Goal: Task Accomplishment & Management: Complete application form

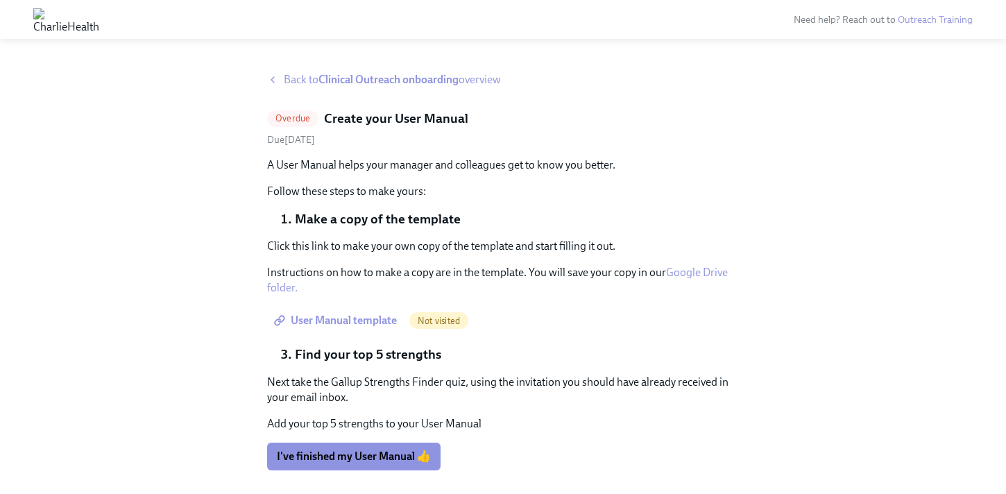
click at [356, 81] on strong "Clinical Outreach onboarding" at bounding box center [389, 79] width 140 height 13
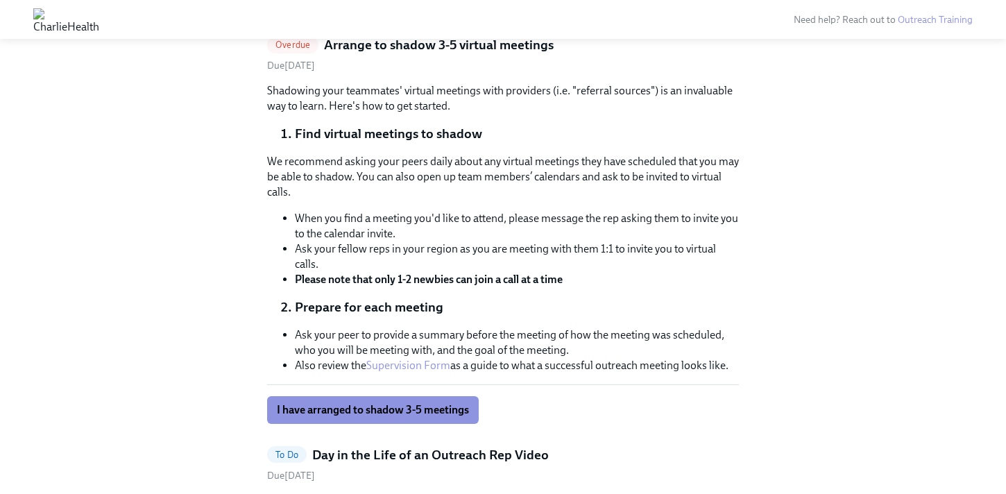
scroll to position [938, 0]
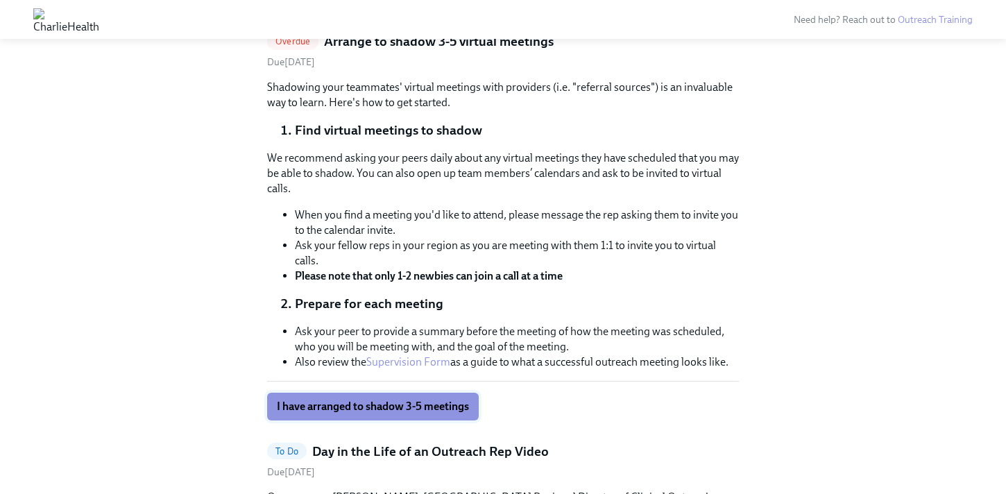
click at [393, 405] on span "I have arranged to shadow 3-5 meetings" at bounding box center [373, 407] width 192 height 14
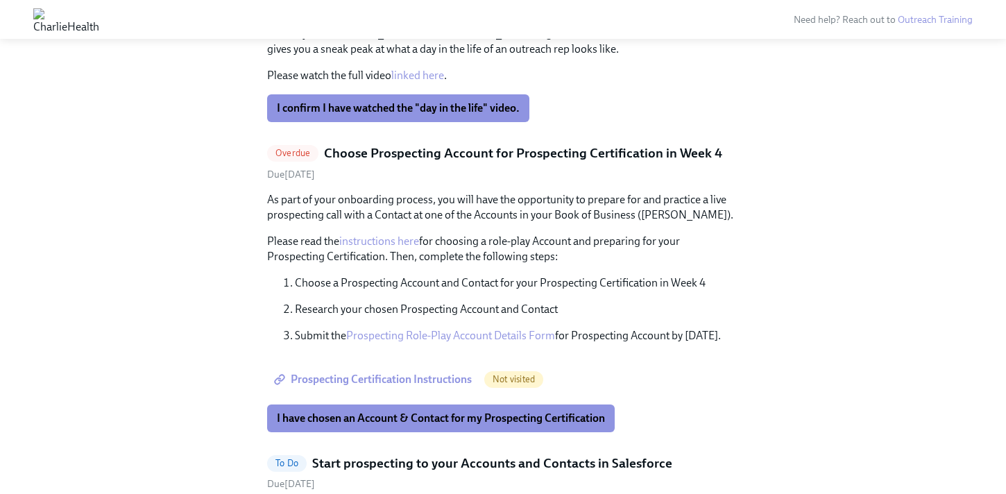
scroll to position [1435, 0]
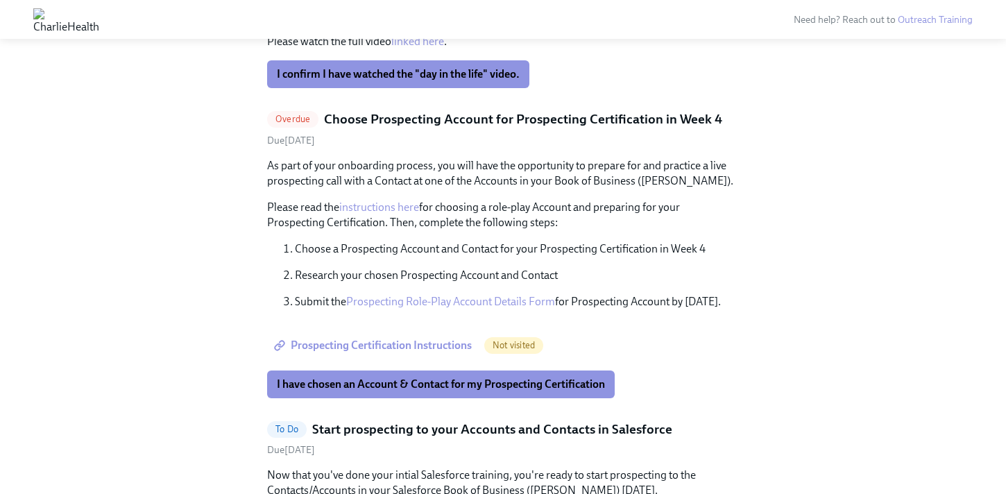
click at [463, 171] on p "As part of your onboarding process, you will have the opportunity to prepare fo…" at bounding box center [503, 173] width 472 height 31
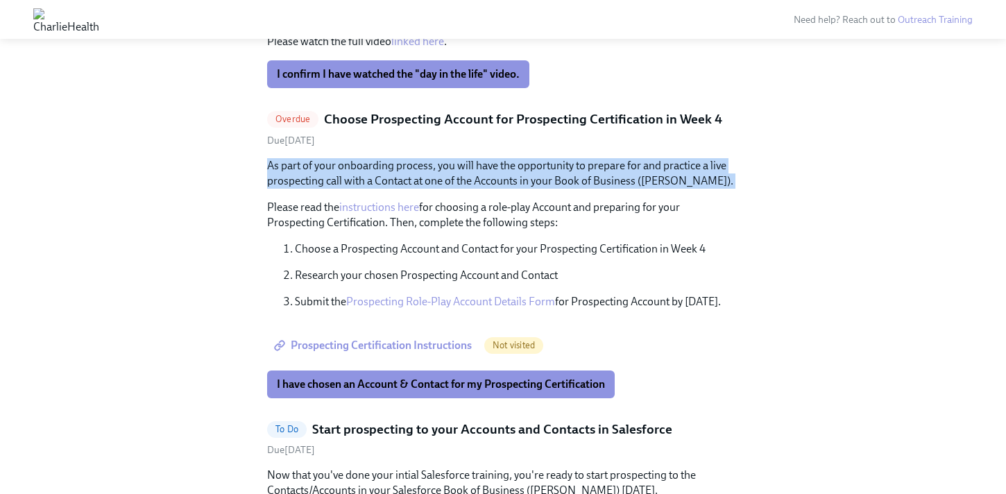
click at [463, 171] on p "As part of your onboarding process, you will have the opportunity to prepare fo…" at bounding box center [503, 173] width 472 height 31
click at [486, 167] on p "As part of your onboarding process, you will have the opportunity to prepare fo…" at bounding box center [503, 173] width 472 height 31
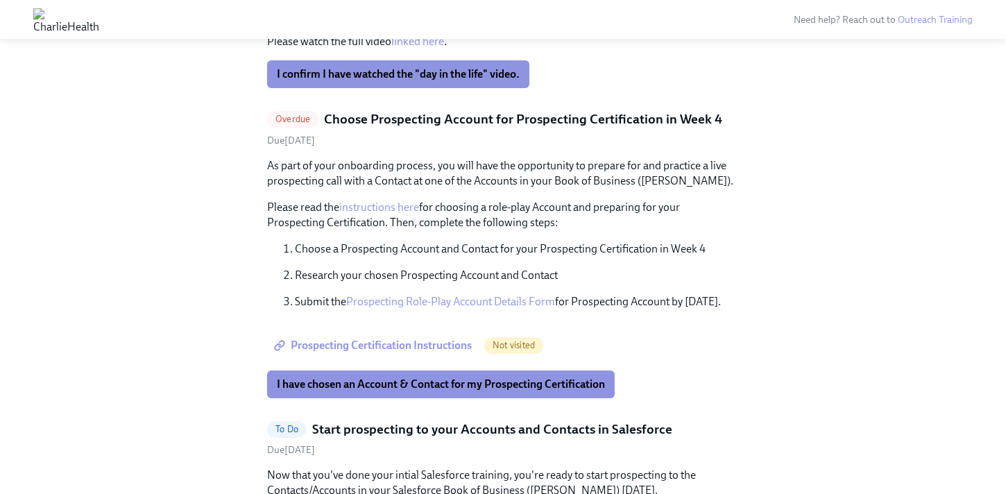
click at [453, 166] on p "As part of your onboarding process, you will have the opportunity to prepare fo…" at bounding box center [503, 173] width 472 height 31
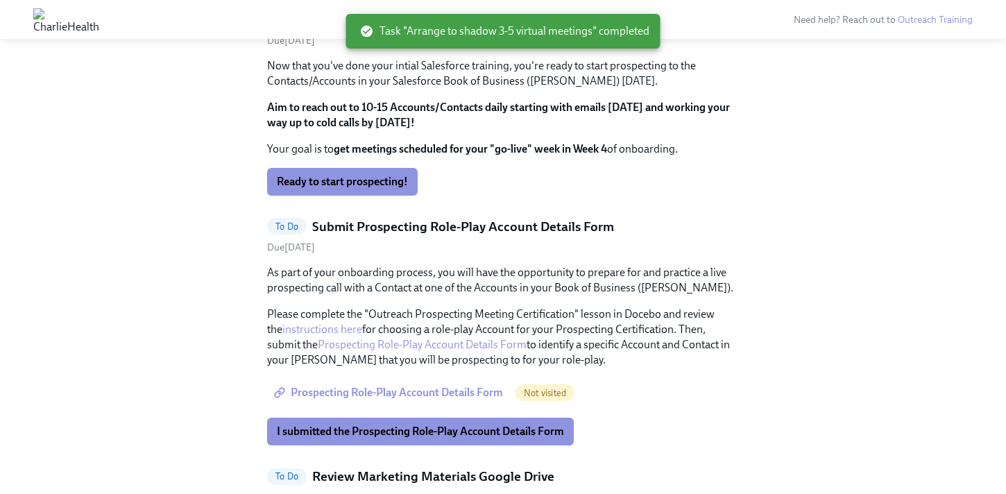
scroll to position [1025, 0]
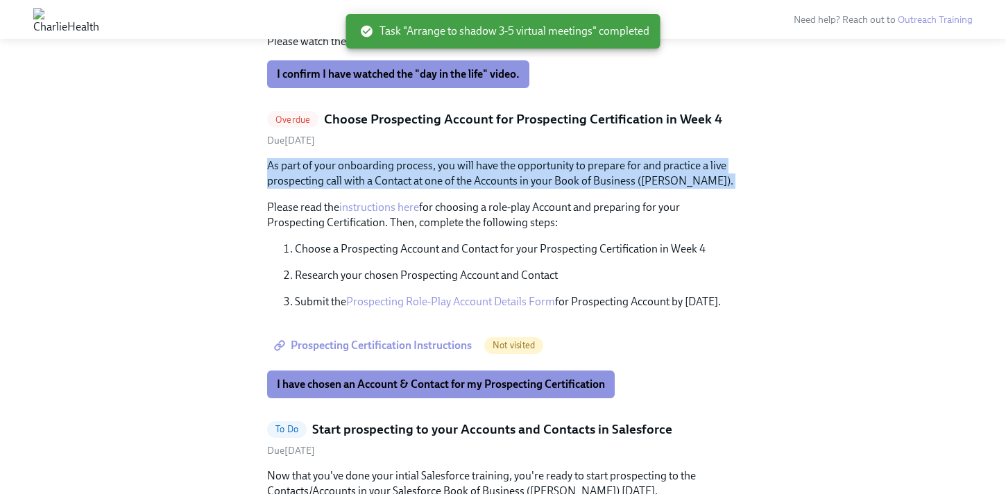
click at [453, 166] on p "As part of your onboarding process, you will have the opportunity to prepare fo…" at bounding box center [503, 173] width 472 height 31
click at [485, 168] on p "As part of your onboarding process, you will have the opportunity to prepare fo…" at bounding box center [503, 173] width 472 height 31
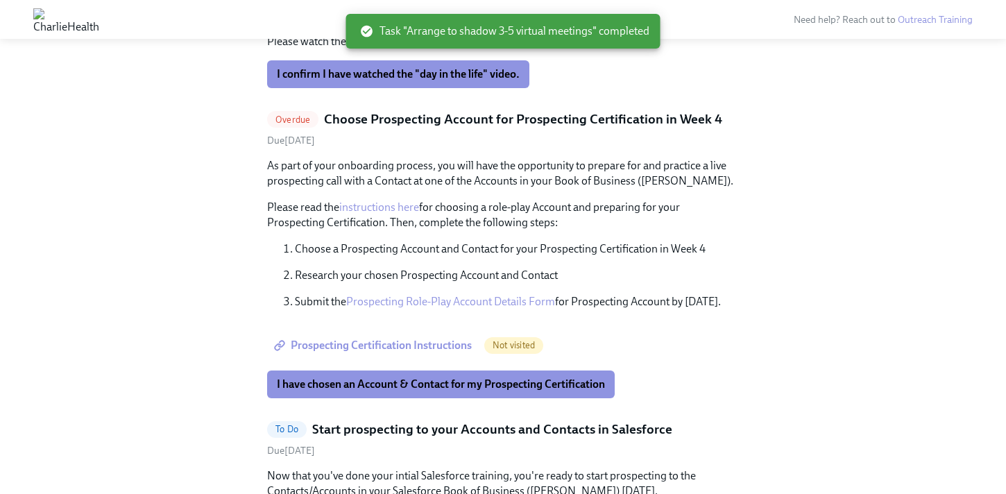
click at [501, 114] on h5 "Choose Prospecting Account for Prospecting Certification in Week 4" at bounding box center [523, 119] width 398 height 18
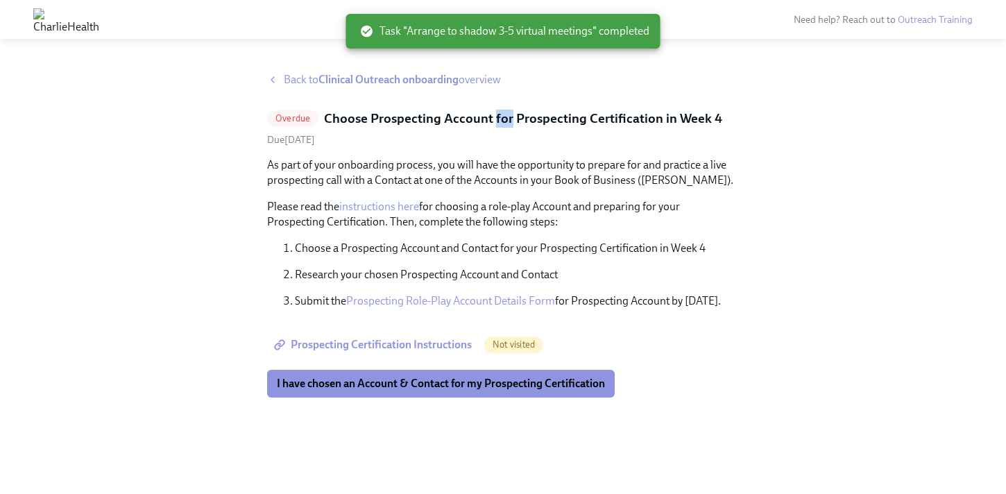
click at [501, 114] on h5 "Choose Prospecting Account for Prospecting Certification in Week 4" at bounding box center [523, 119] width 398 height 18
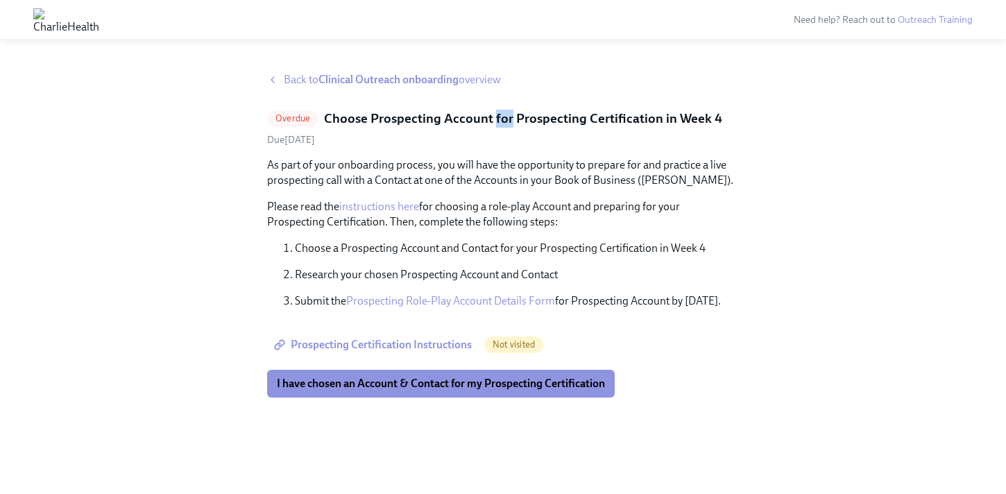
click at [410, 301] on link "Prospecting Role-Play Account Details Form" at bounding box center [450, 300] width 209 height 13
click at [445, 158] on p "As part of your onboarding process, you will have the opportunity to prepare fo…" at bounding box center [503, 173] width 472 height 31
click at [398, 382] on span "I have chosen an Account & Contact for my Prospecting Certification" at bounding box center [441, 384] width 328 height 14
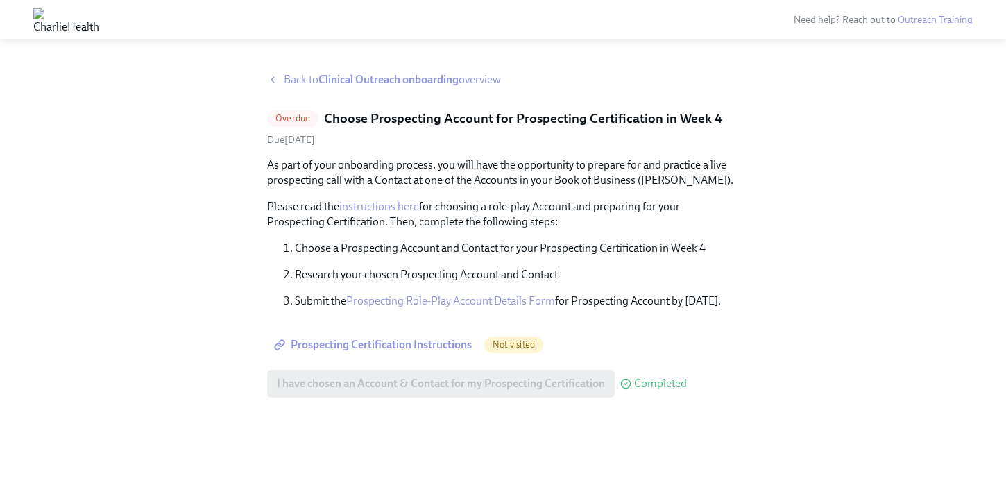
click at [331, 80] on strong "Clinical Outreach onboarding" at bounding box center [389, 79] width 140 height 13
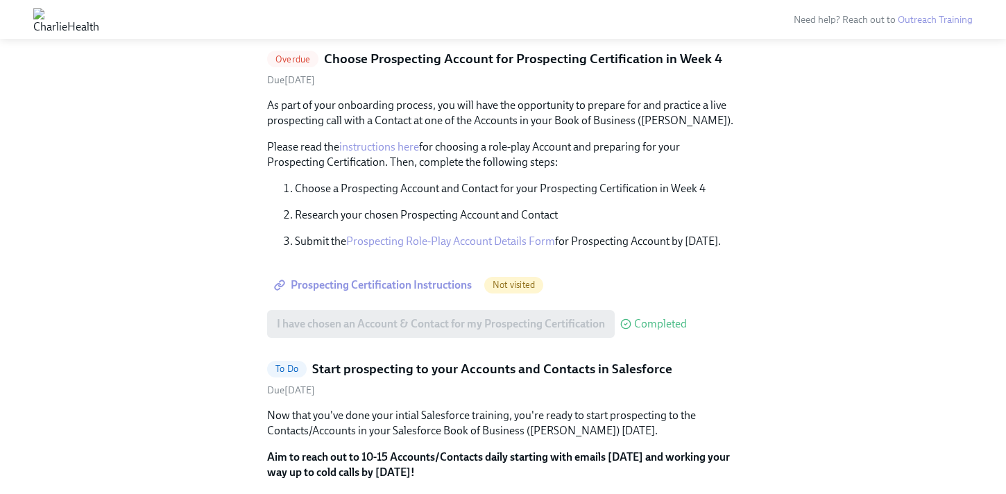
scroll to position [1074, 0]
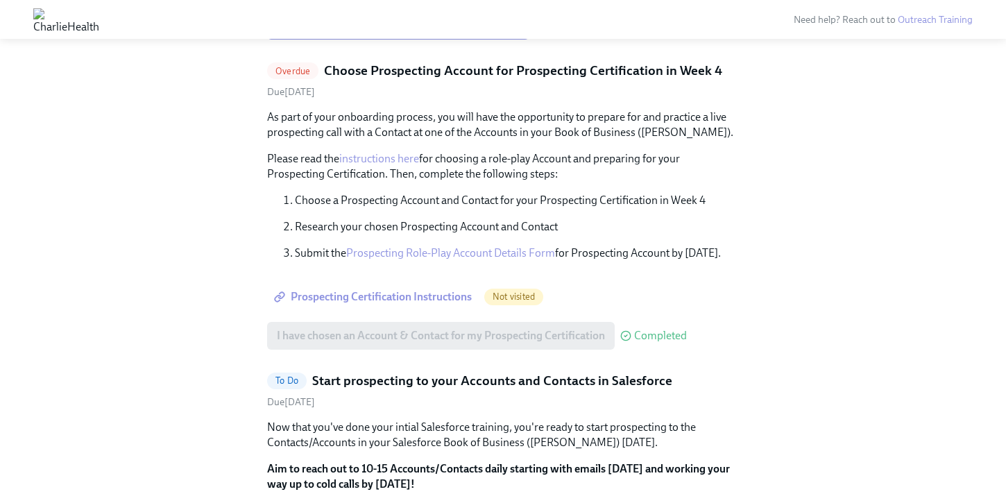
click at [454, 132] on p "As part of your onboarding process, you will have the opportunity to prepare fo…" at bounding box center [503, 125] width 472 height 31
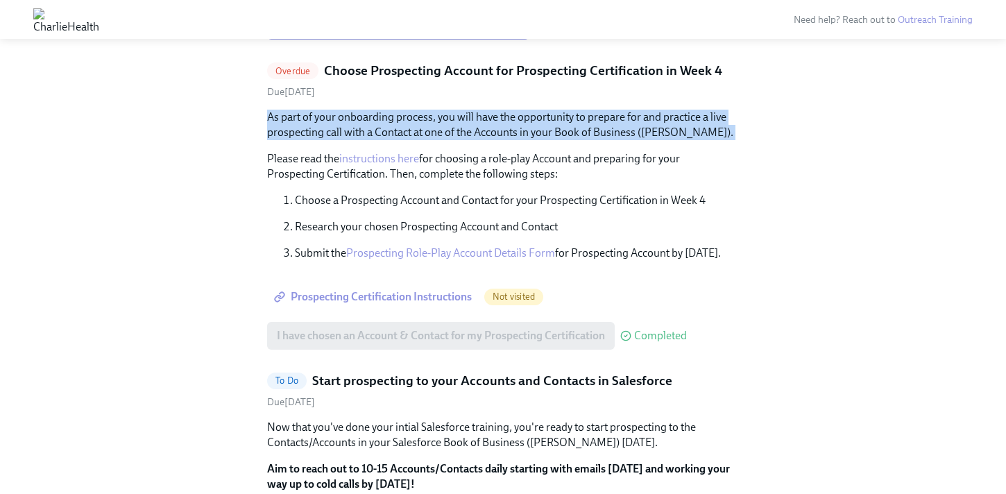
click at [454, 132] on p "As part of your onboarding process, you will have the opportunity to prepare fo…" at bounding box center [503, 125] width 472 height 31
click at [429, 130] on p "As part of your onboarding process, you will have the opportunity to prepare fo…" at bounding box center [503, 125] width 472 height 31
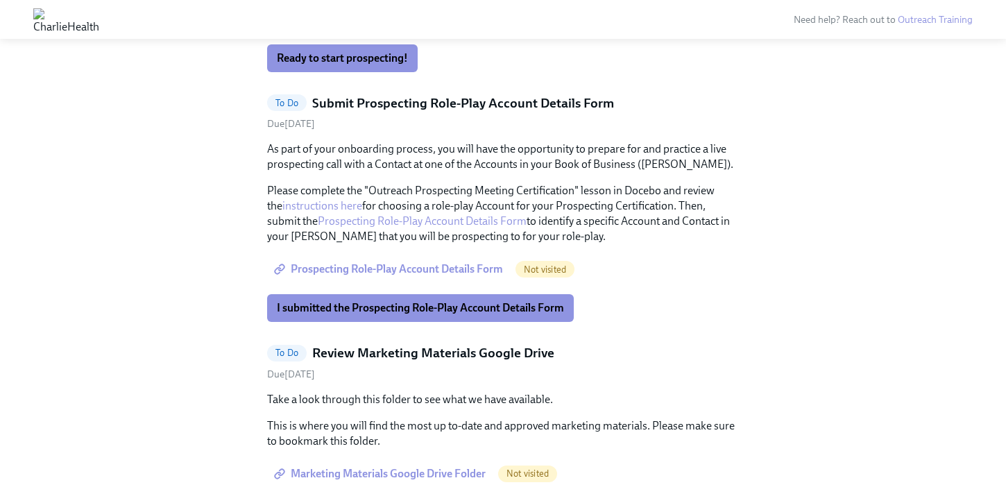
scroll to position [1561, 0]
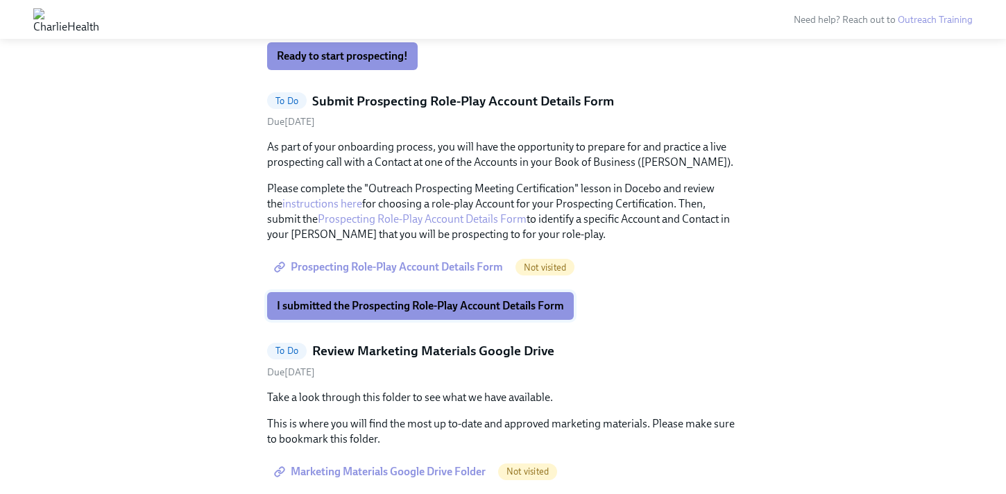
click at [378, 310] on span "I submitted the Prospecting Role-Play Account Details Form" at bounding box center [420, 306] width 287 height 14
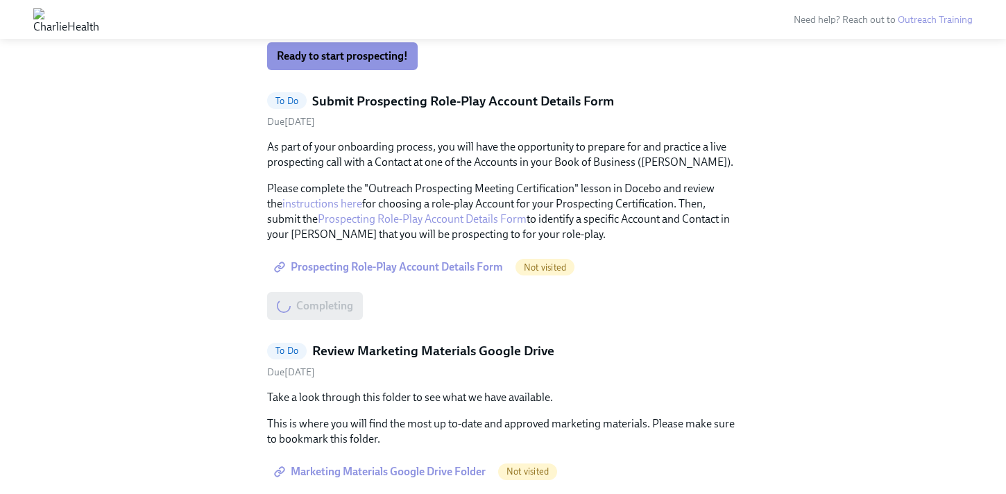
click at [421, 158] on p "As part of your onboarding process, you will have the opportunity to prepare fo…" at bounding box center [503, 155] width 472 height 31
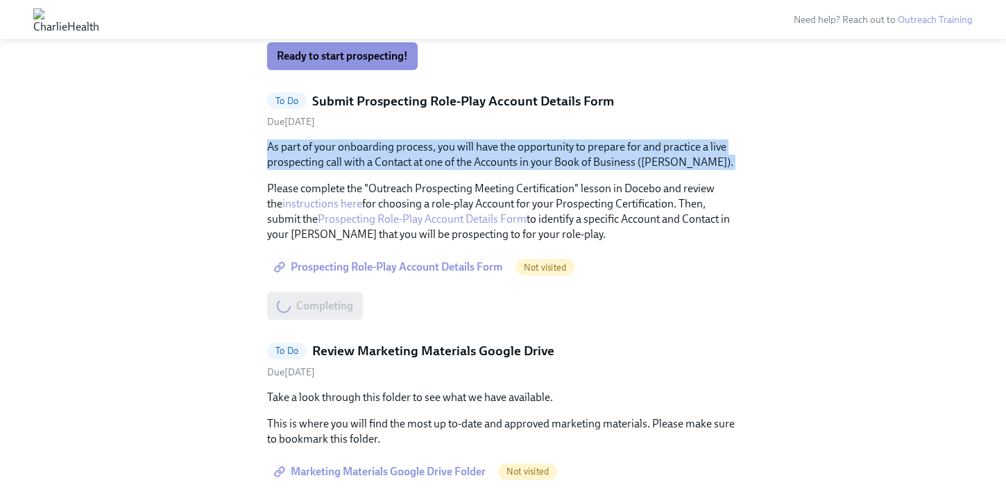
click at [421, 158] on p "As part of your onboarding process, you will have the opportunity to prepare fo…" at bounding box center [503, 155] width 472 height 31
click at [394, 158] on p "As part of your onboarding process, you will have the opportunity to prepare fo…" at bounding box center [503, 155] width 472 height 31
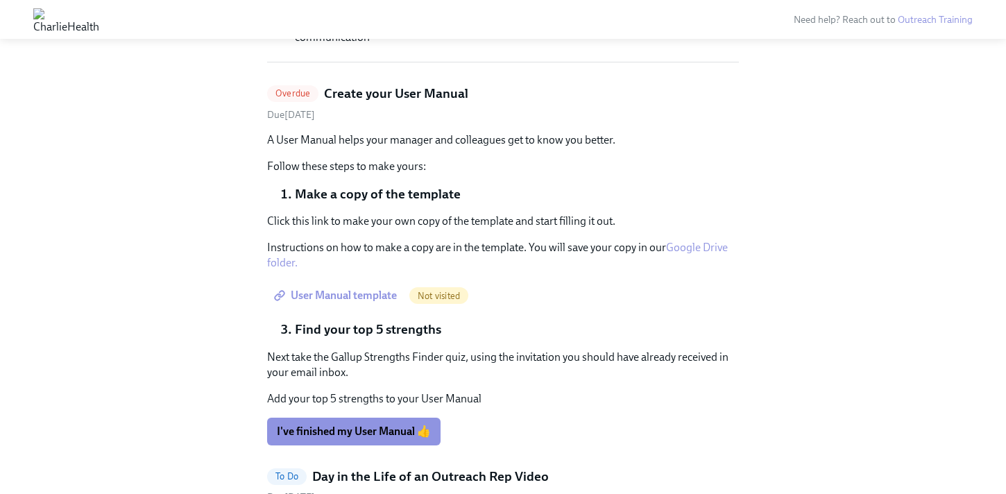
scroll to position [601, 0]
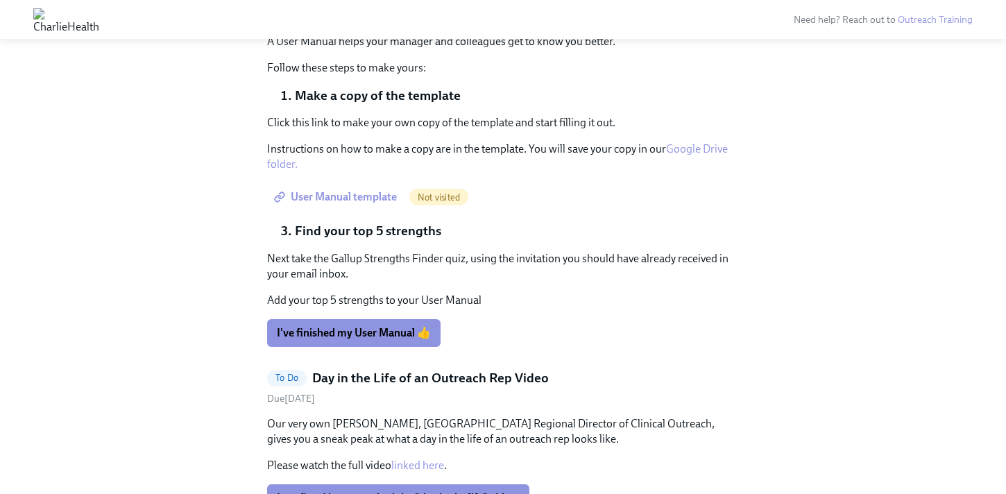
click at [365, 204] on link "User Manual template" at bounding box center [337, 197] width 140 height 28
click at [702, 139] on div "Click this link to make your own copy of the template and start filling it out.…" at bounding box center [503, 143] width 472 height 57
click at [698, 146] on link "Google Drive folder." at bounding box center [497, 156] width 461 height 28
click at [362, 330] on span "I've finished my User Manual 👍" at bounding box center [354, 333] width 154 height 14
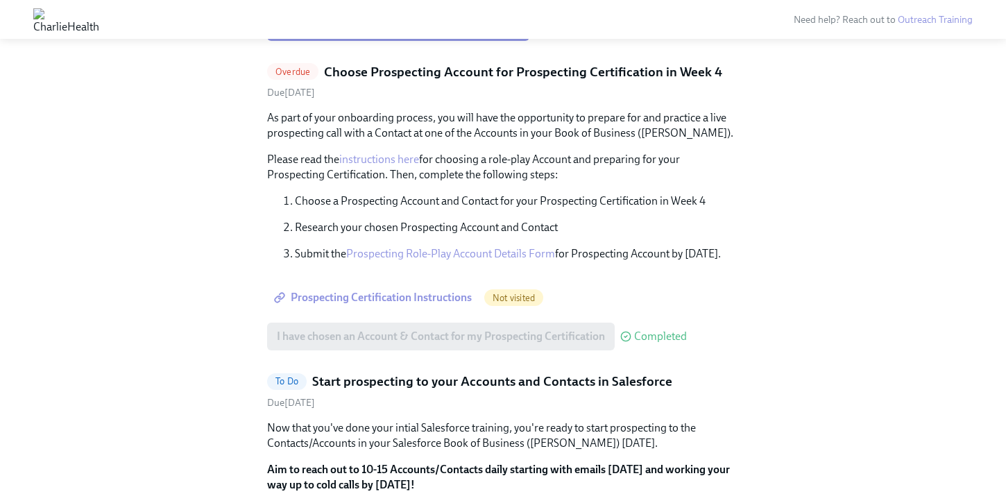
scroll to position [0, 0]
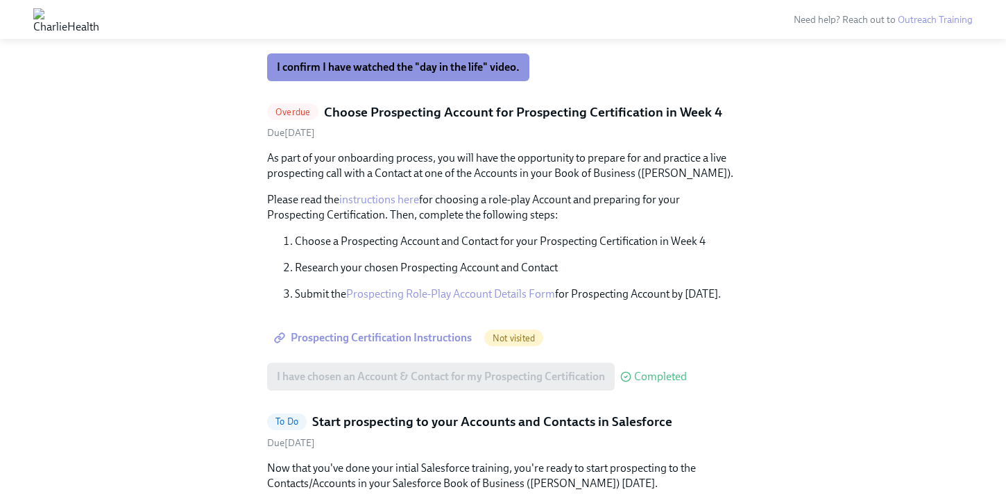
scroll to position [652, 0]
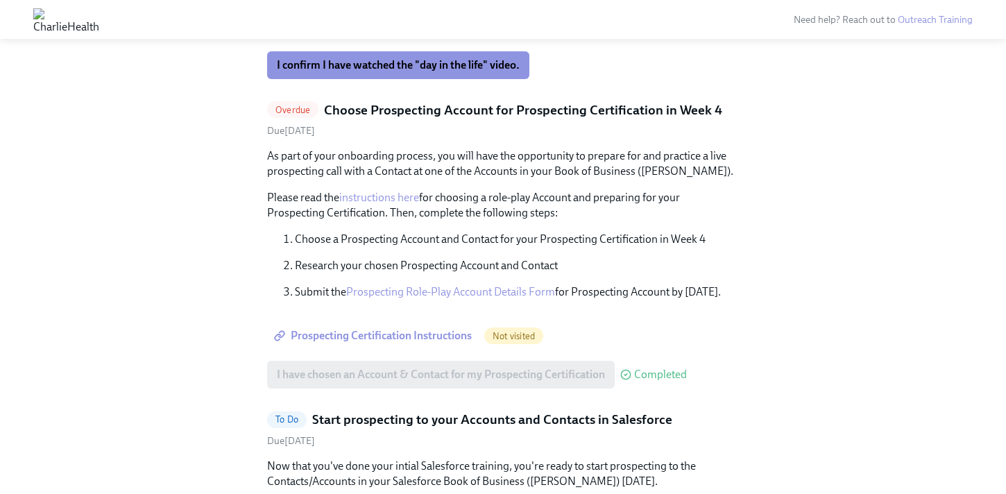
click at [403, 335] on span "Prospecting Certification Instructions" at bounding box center [374, 336] width 195 height 14
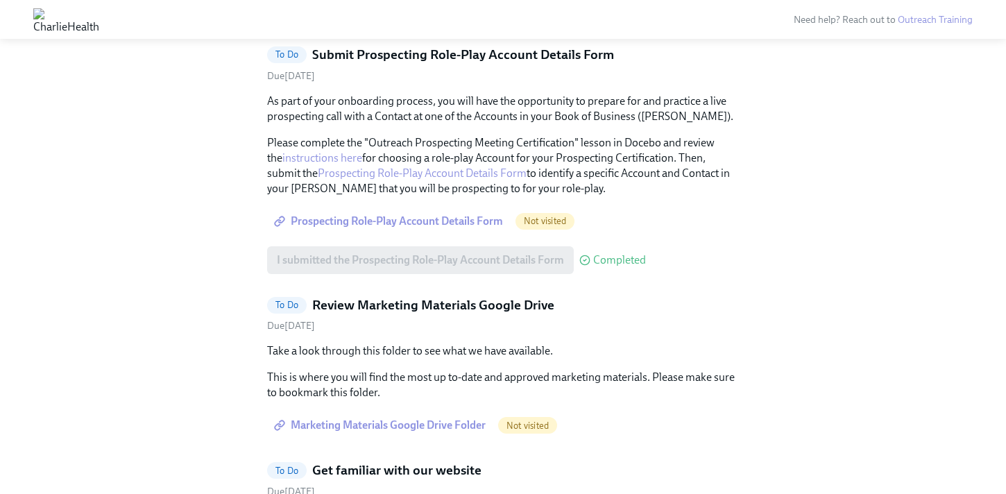
scroll to position [916, 0]
click at [425, 214] on span "Prospecting Role-Play Account Details Form" at bounding box center [390, 220] width 226 height 14
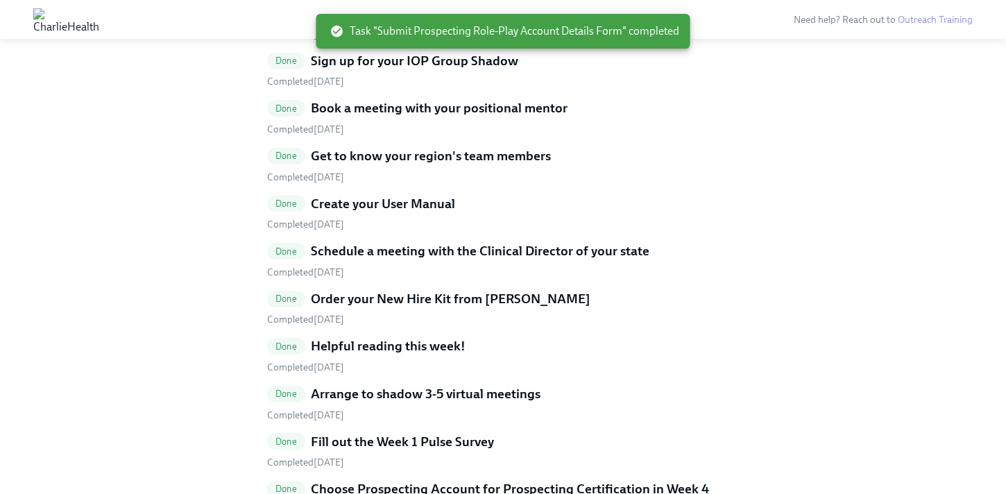
scroll to position [2864, 0]
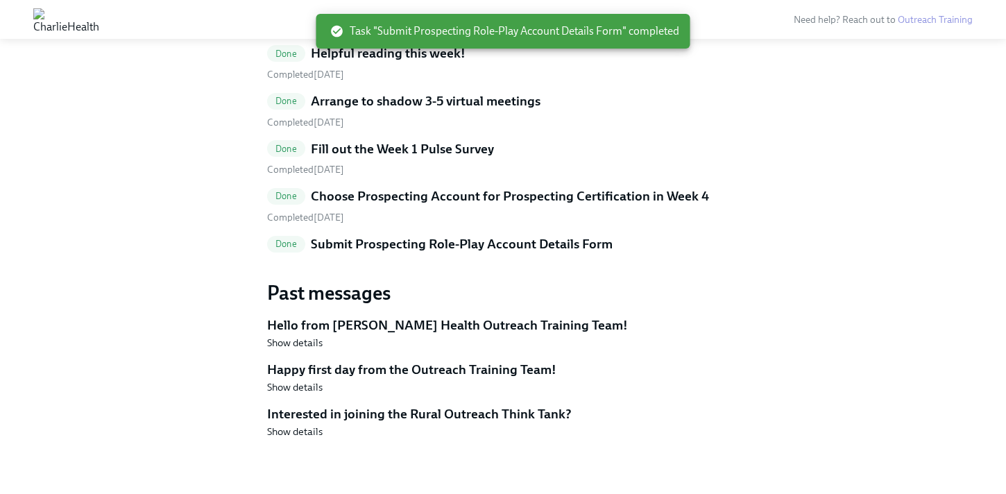
click at [453, 192] on h5 "Choose Prospecting Account for Prospecting Certification in Week 4" at bounding box center [510, 196] width 398 height 18
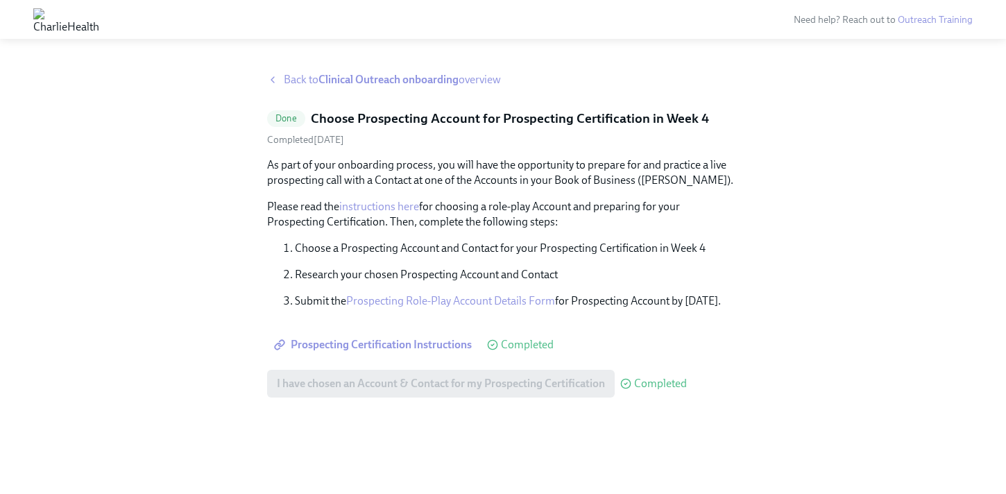
click at [382, 351] on span "Prospecting Certification Instructions" at bounding box center [374, 345] width 195 height 14
click at [335, 76] on strong "Clinical Outreach onboarding" at bounding box center [389, 79] width 140 height 13
